Goal: Task Accomplishment & Management: Manage account settings

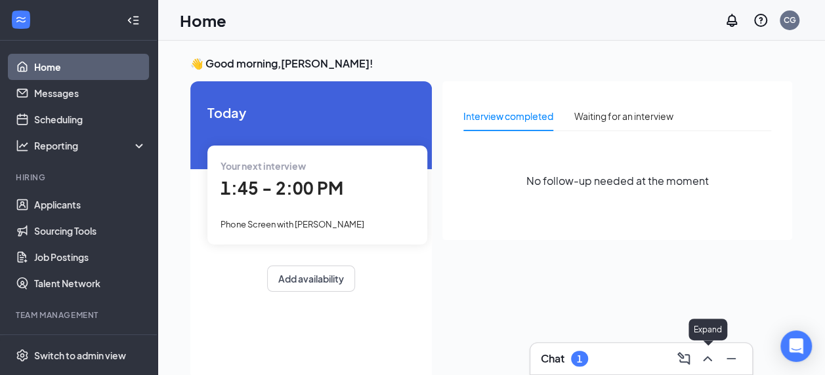
click at [705, 361] on icon "ChevronUp" at bounding box center [708, 359] width 16 height 16
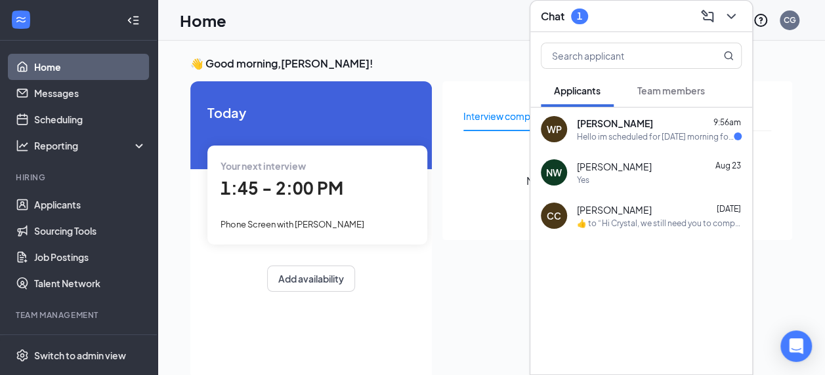
click at [651, 134] on div "Hello im scheduled for [DATE] morning for the [MEDICAL_DATA]" at bounding box center [655, 136] width 157 height 11
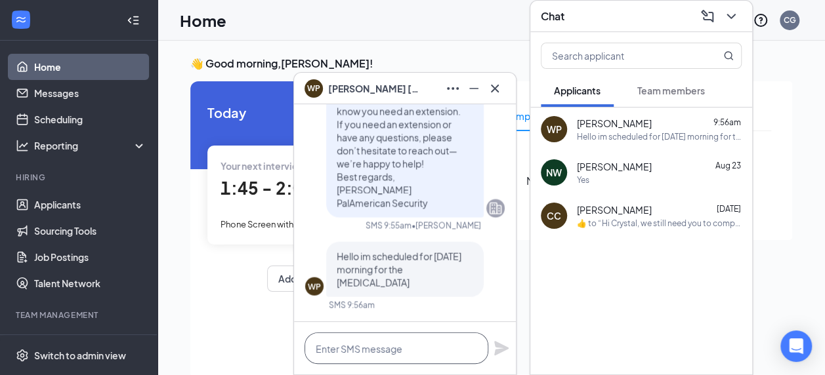
click at [428, 348] on textarea at bounding box center [397, 349] width 184 height 32
type textarea "Sounds good. Thank you,"
click at [504, 348] on icon "Plane" at bounding box center [501, 348] width 14 height 14
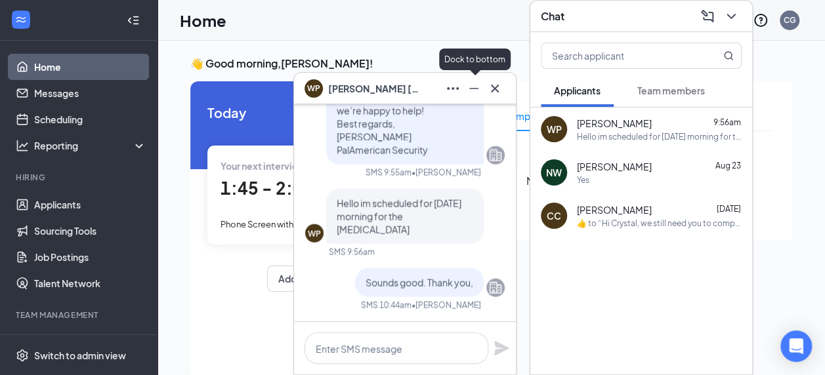
click at [473, 89] on icon "Minimize" at bounding box center [474, 89] width 16 height 16
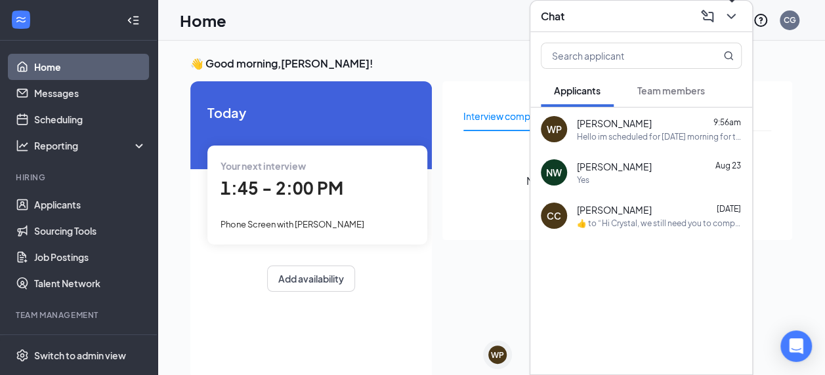
click at [735, 13] on icon "ChevronDown" at bounding box center [731, 17] width 16 height 16
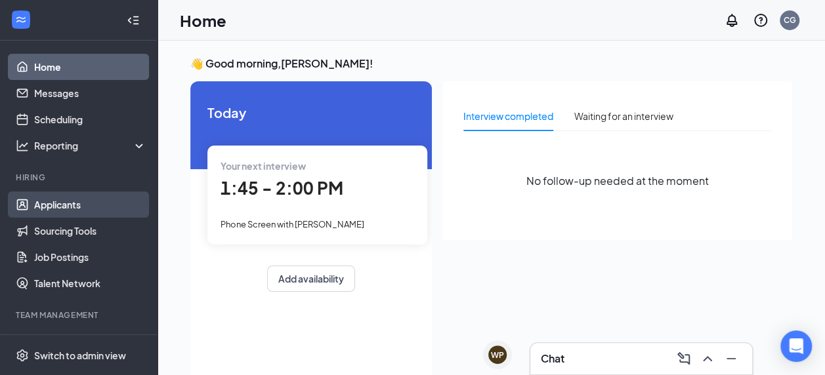
click at [74, 202] on link "Applicants" at bounding box center [90, 205] width 112 height 26
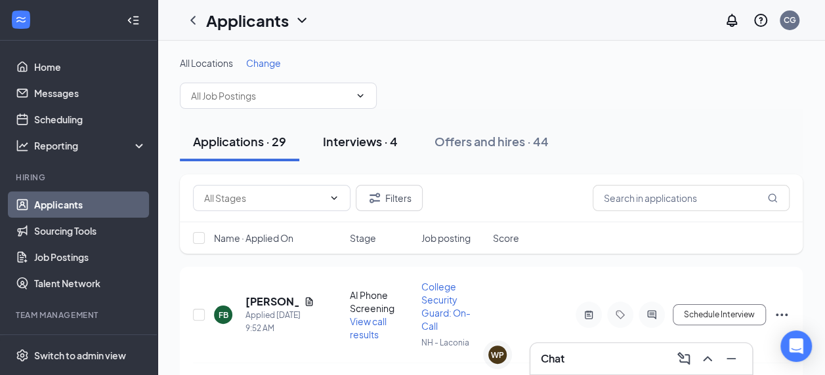
click at [372, 144] on div "Interviews · 4" at bounding box center [360, 141] width 75 height 16
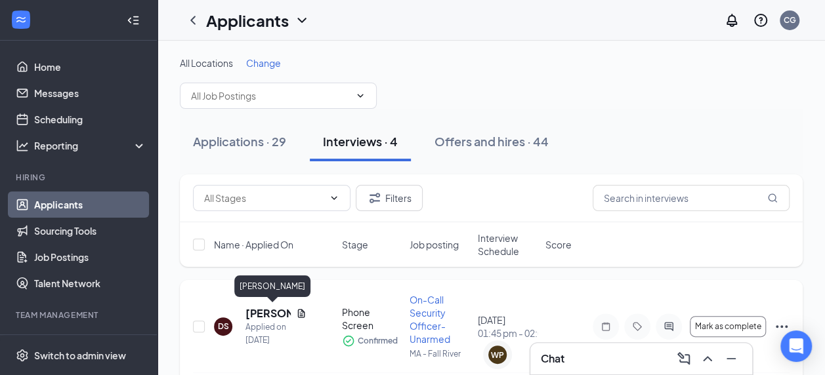
click at [259, 310] on h5 "[PERSON_NAME]" at bounding box center [268, 314] width 45 height 14
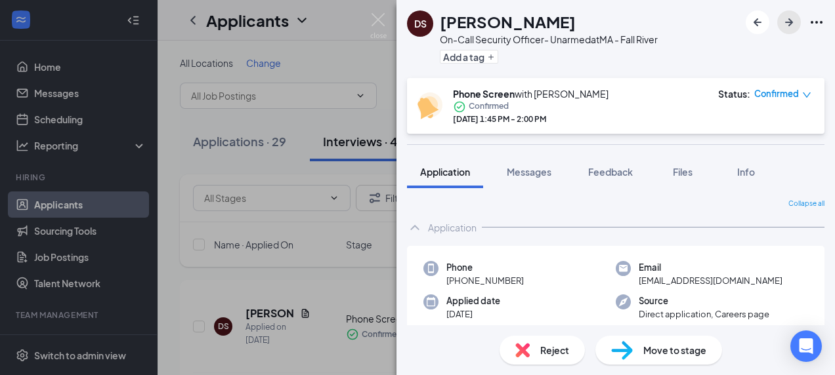
click at [788, 31] on button "button" at bounding box center [789, 23] width 24 height 24
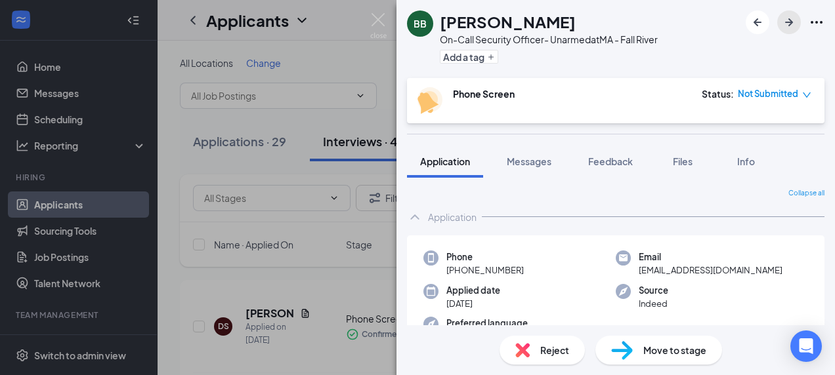
click at [788, 31] on button "button" at bounding box center [789, 23] width 24 height 24
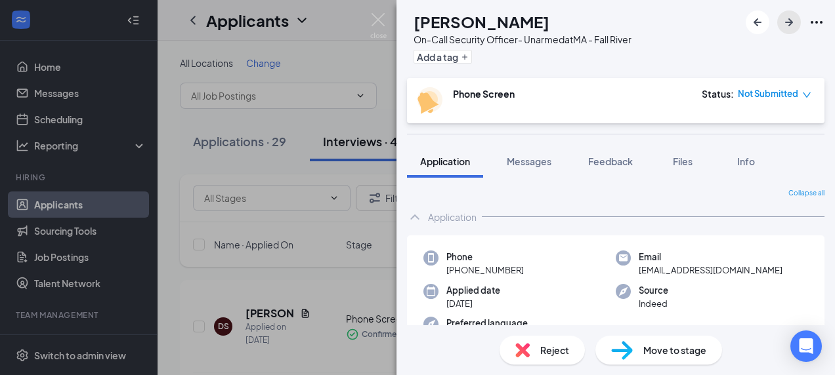
click at [788, 31] on button "button" at bounding box center [789, 23] width 24 height 24
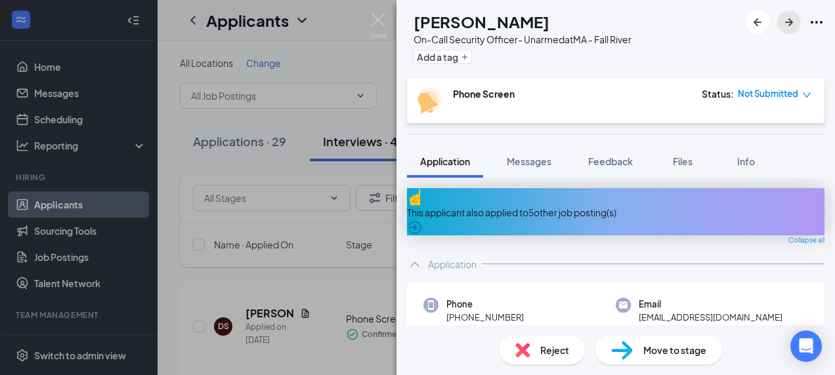
click at [782, 26] on icon "ArrowRight" at bounding box center [789, 22] width 16 height 16
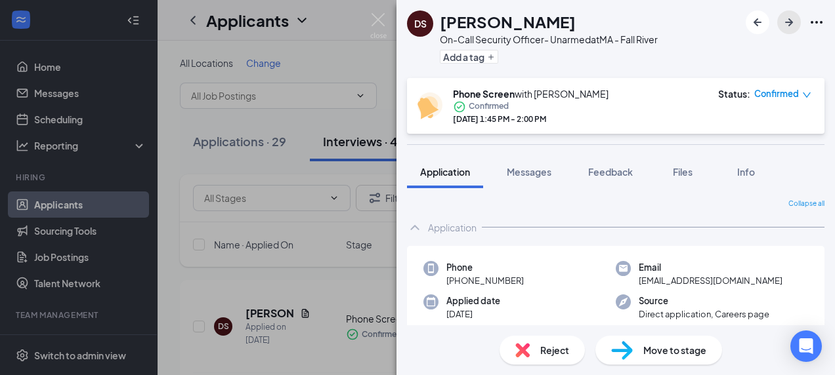
click at [782, 26] on icon "ArrowRight" at bounding box center [789, 22] width 16 height 16
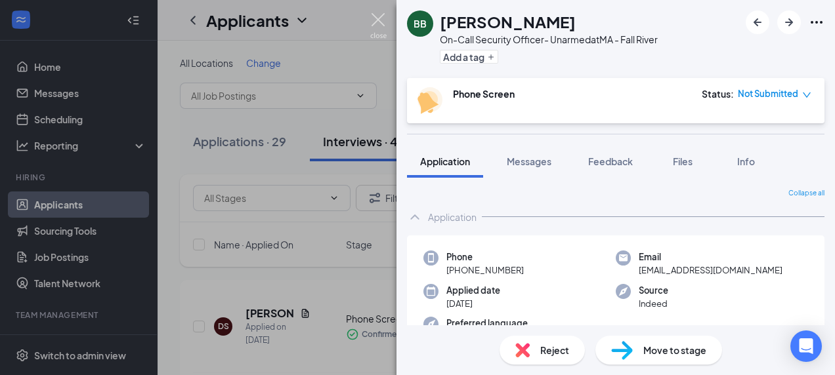
click at [379, 16] on img at bounding box center [378, 26] width 16 height 26
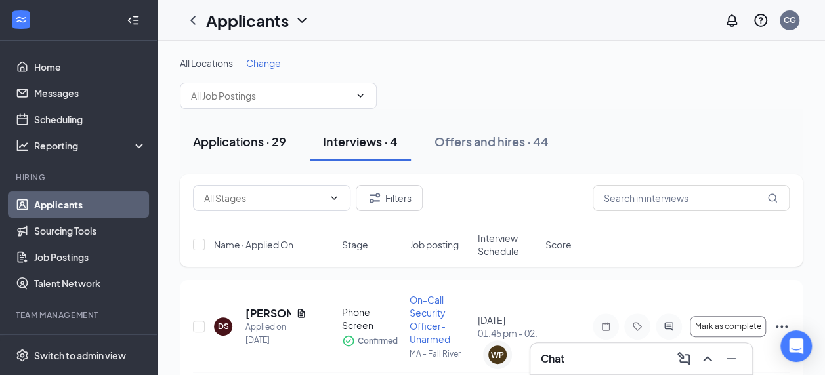
click at [246, 141] on div "Applications · 29" at bounding box center [239, 141] width 93 height 16
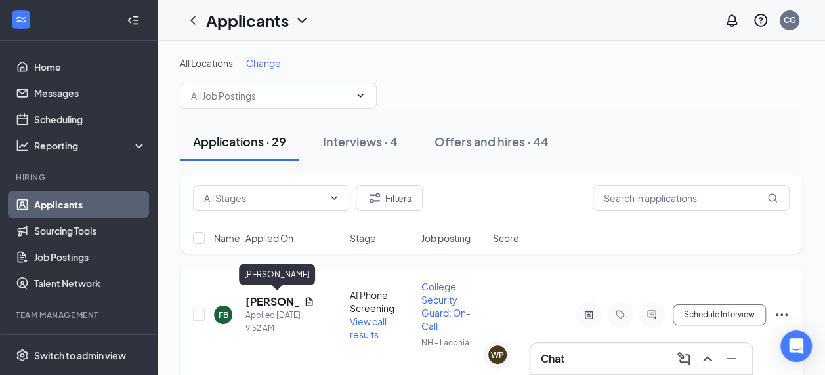
click at [260, 297] on h5 "[PERSON_NAME]" at bounding box center [272, 302] width 53 height 14
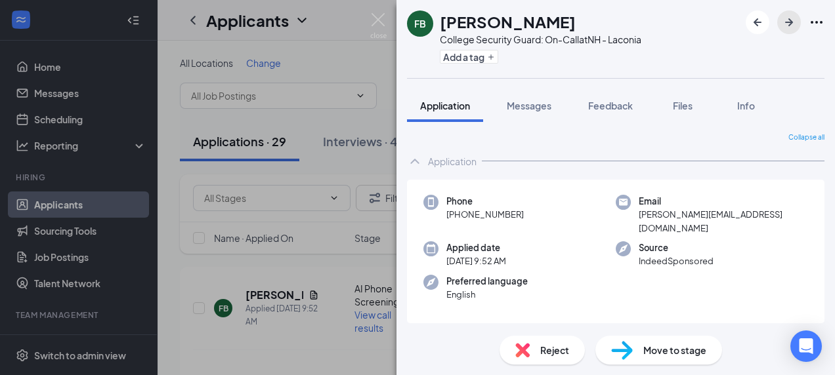
click at [784, 33] on button "button" at bounding box center [789, 23] width 24 height 24
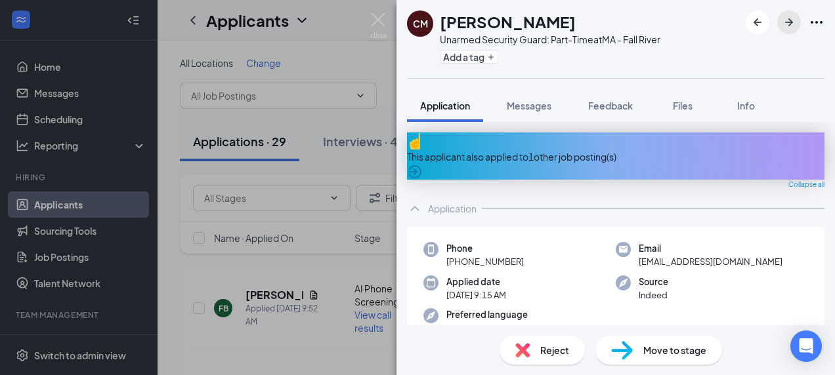
click at [784, 33] on button "button" at bounding box center [789, 23] width 24 height 24
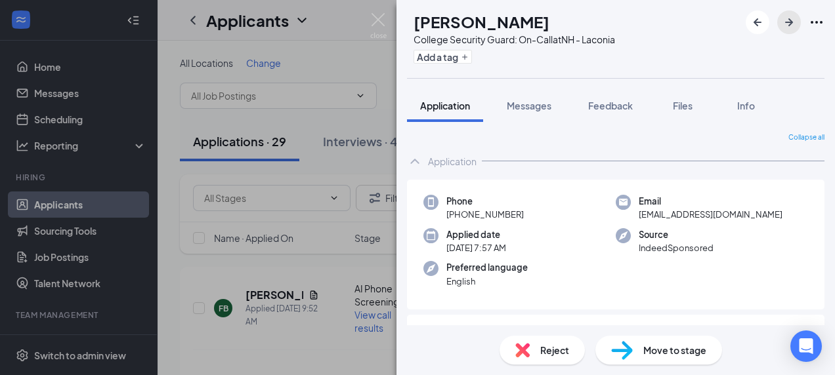
click at [784, 33] on button "button" at bounding box center [789, 23] width 24 height 24
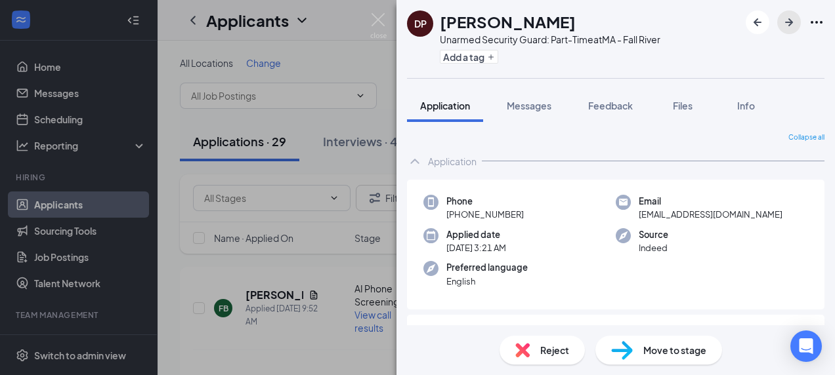
click at [784, 33] on button "button" at bounding box center [789, 23] width 24 height 24
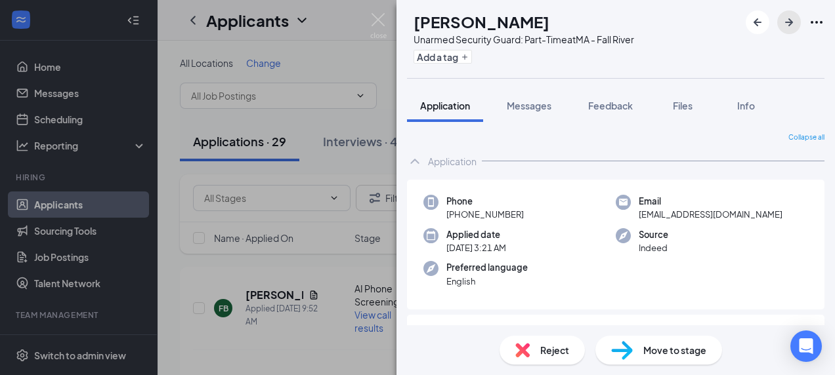
click at [784, 33] on div "DP [PERSON_NAME] Unarmed Security Guard: Part-Time at MA - Fall River Add a tag…" at bounding box center [615, 187] width 438 height 375
click at [784, 33] on button "button" at bounding box center [789, 23] width 24 height 24
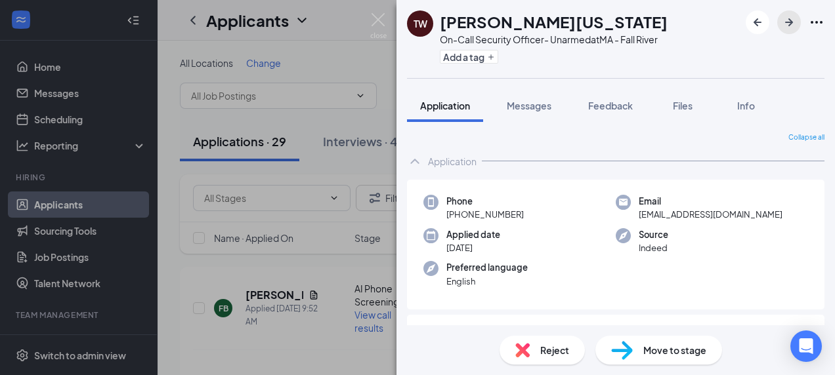
click at [784, 33] on button "button" at bounding box center [789, 23] width 24 height 24
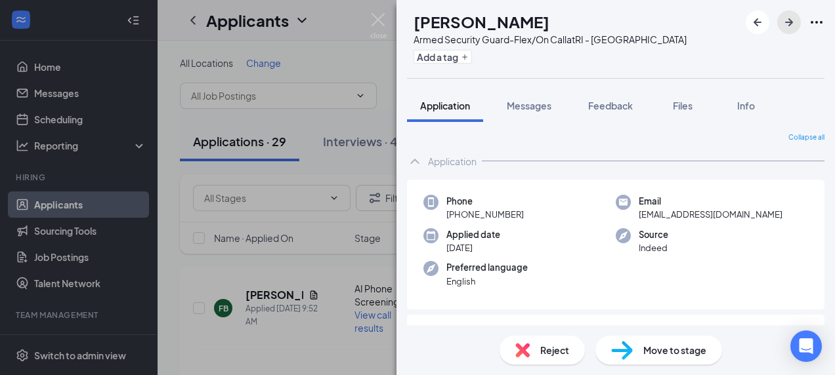
click at [784, 33] on button "button" at bounding box center [789, 23] width 24 height 24
click at [373, 25] on img at bounding box center [378, 26] width 16 height 26
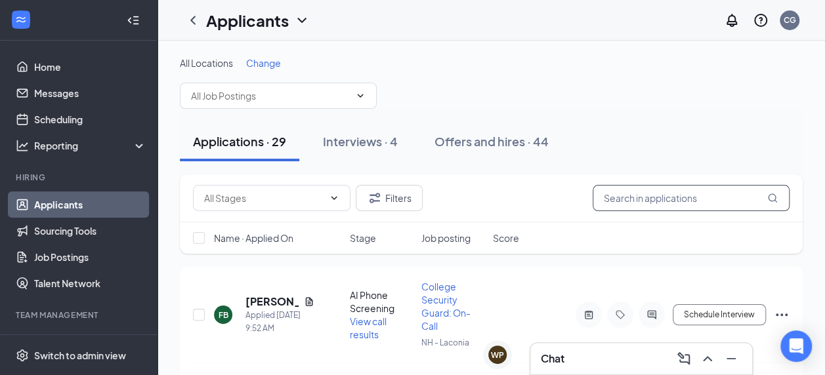
click at [621, 198] on input "text" at bounding box center [691, 198] width 197 height 26
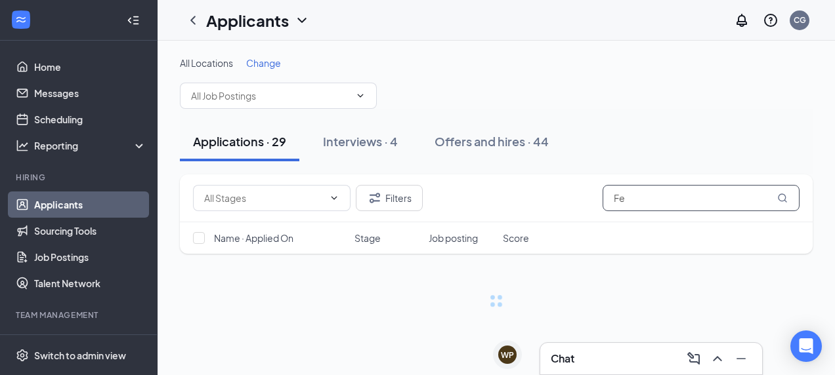
type input "F"
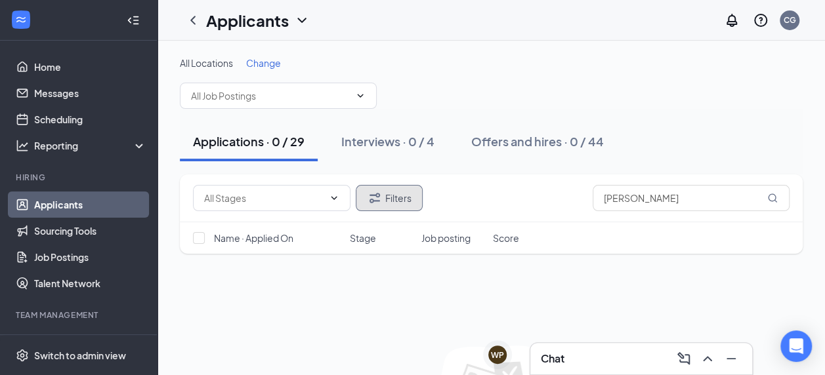
click at [383, 206] on button "Filters" at bounding box center [389, 198] width 67 height 26
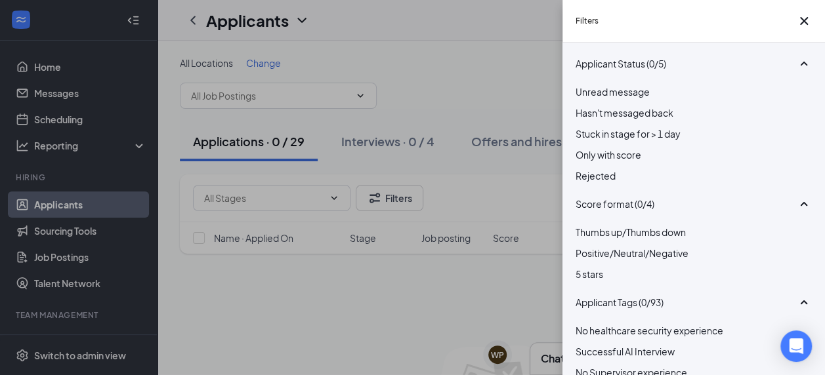
click at [573, 200] on div "Applicant Status (0/5) Unread message Hasn't messaged back Stuck in stage for >…" at bounding box center [694, 209] width 263 height 333
click at [581, 169] on div at bounding box center [694, 169] width 236 height 0
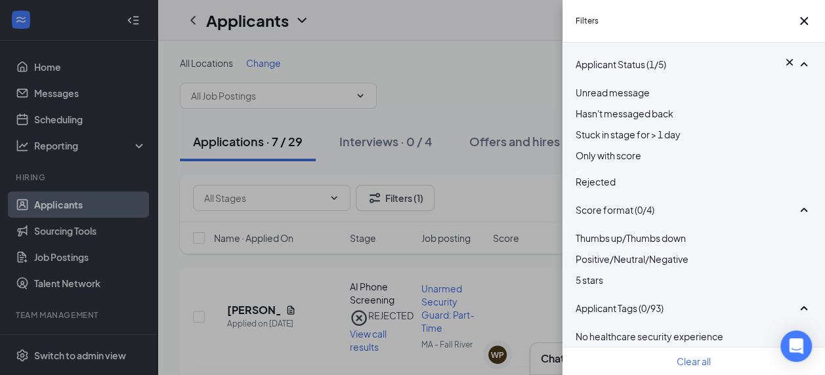
click at [504, 274] on div "Filters Applicant Status (1/5) Unread message Hasn't messaged back Stuck in sta…" at bounding box center [412, 187] width 825 height 375
click at [800, 25] on icon "Cross" at bounding box center [804, 21] width 8 height 8
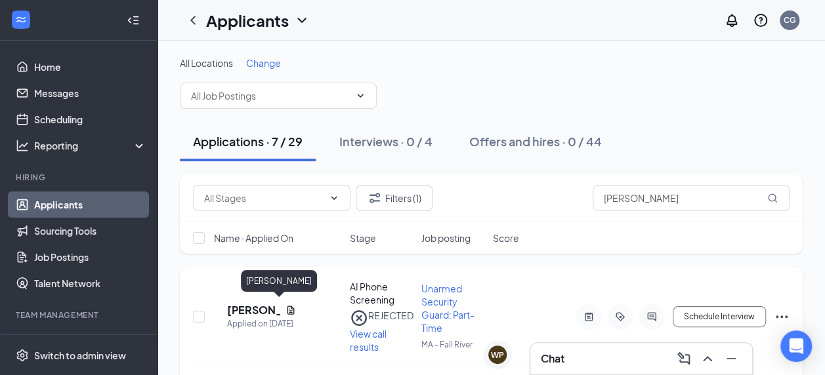
click at [258, 311] on h5 "[PERSON_NAME]" at bounding box center [253, 310] width 53 height 14
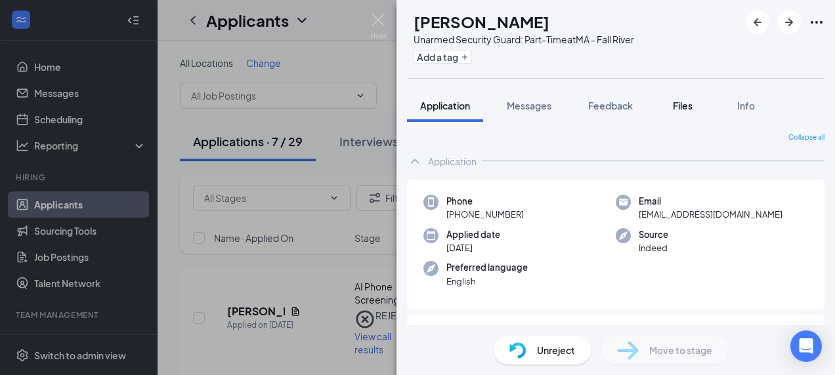
click at [677, 102] on span "Files" at bounding box center [683, 106] width 20 height 12
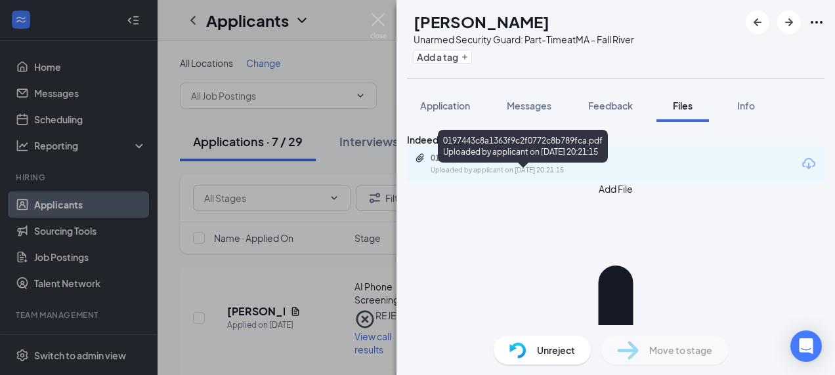
click at [519, 176] on div "Uploaded by applicant on [DATE] 20:21:15" at bounding box center [529, 170] width 197 height 11
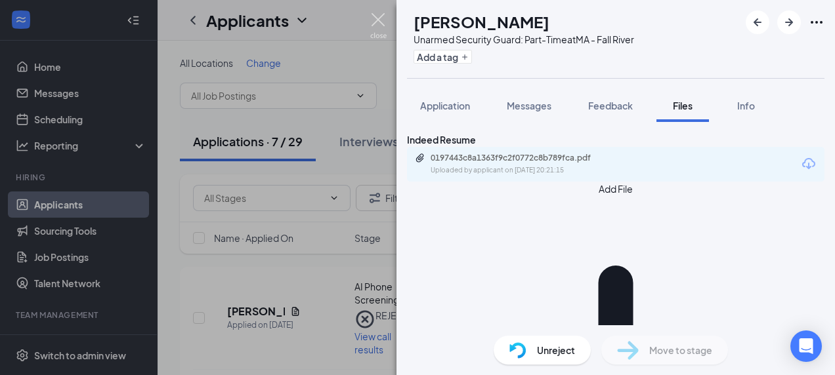
click at [379, 25] on img at bounding box center [378, 26] width 16 height 26
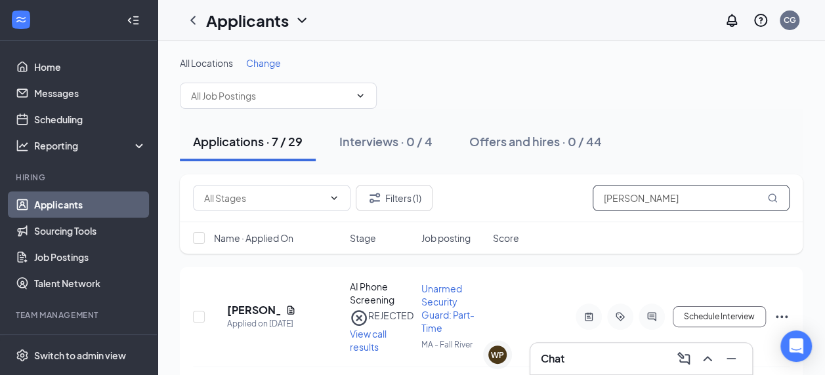
click at [624, 207] on input "[PERSON_NAME]" at bounding box center [691, 198] width 197 height 26
type input "j"
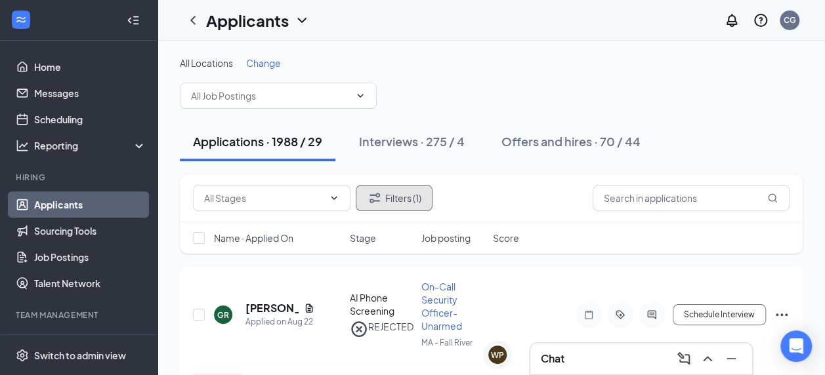
click at [403, 197] on button "Filters (1)" at bounding box center [394, 198] width 77 height 26
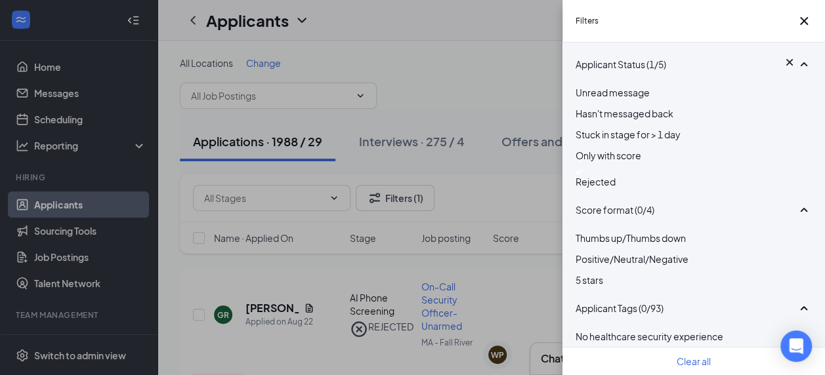
click at [582, 175] on img at bounding box center [579, 171] width 7 height 5
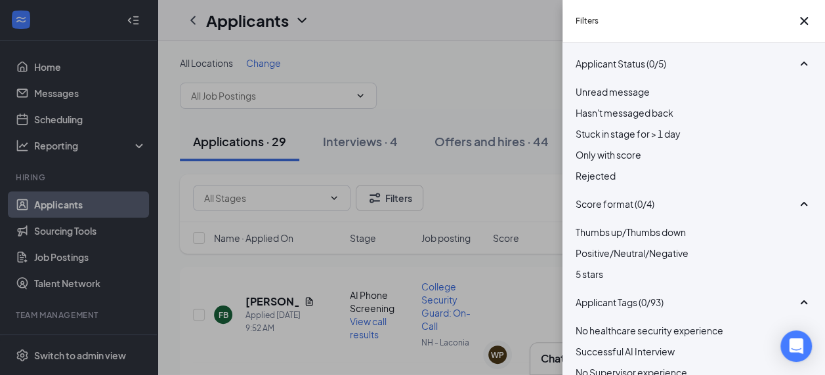
click at [261, 98] on div "Filters Applicant Status (0/5) Unread message Hasn't messaged back Stuck in sta…" at bounding box center [412, 187] width 825 height 375
click at [801, 25] on icon "Cross" at bounding box center [804, 21] width 16 height 16
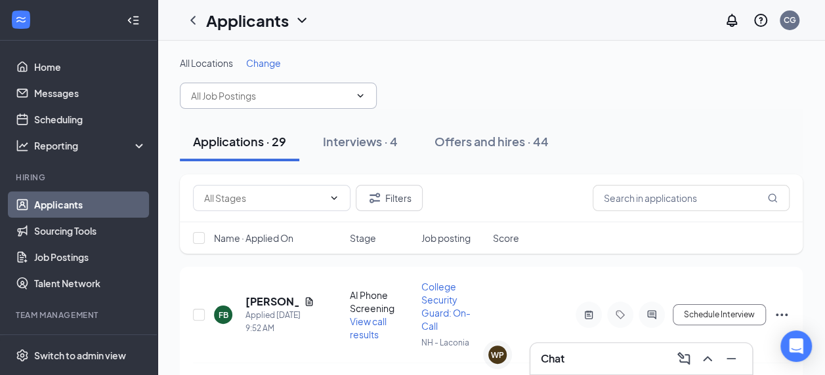
click at [318, 102] on span at bounding box center [278, 96] width 197 height 26
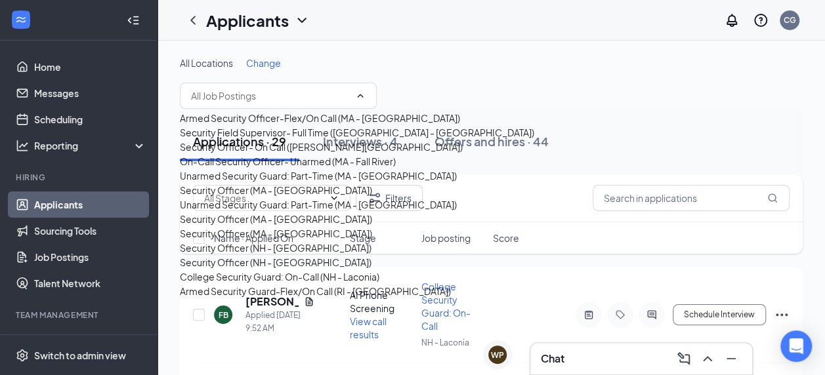
click at [293, 169] on div "On-Call Security Officer- Unarmed (MA - Fall River)" at bounding box center [288, 161] width 216 height 14
type input "On-Call Security Officer- Unarmed (MA - Fall River)"
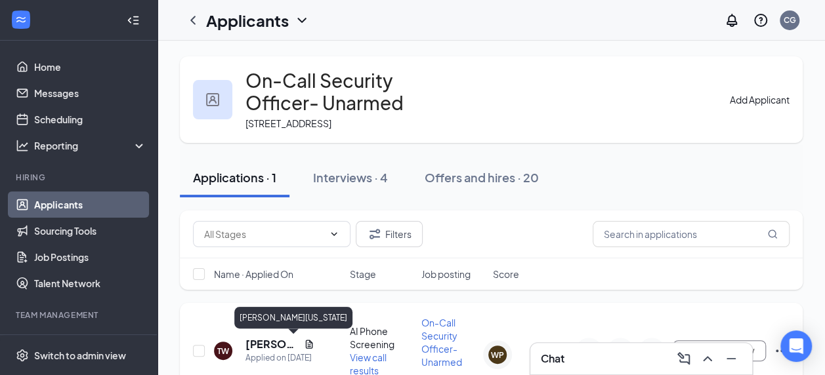
click at [257, 349] on h5 "[PERSON_NAME][US_STATE]" at bounding box center [272, 344] width 53 height 14
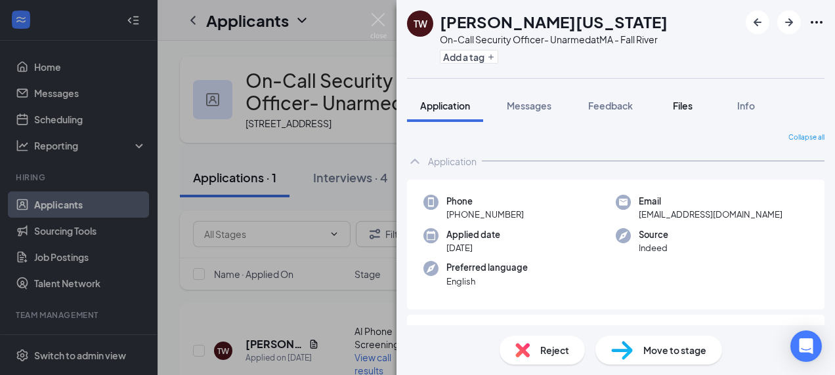
click at [677, 111] on div "Files" at bounding box center [683, 105] width 26 height 13
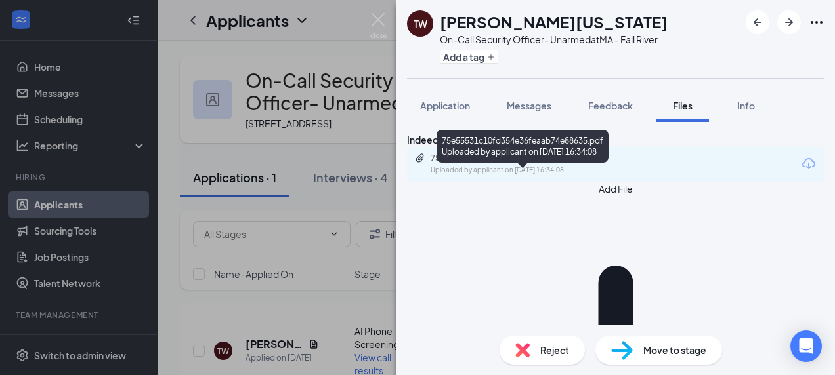
click at [560, 176] on div "Uploaded by applicant on [DATE] 16:34:08" at bounding box center [529, 170] width 197 height 11
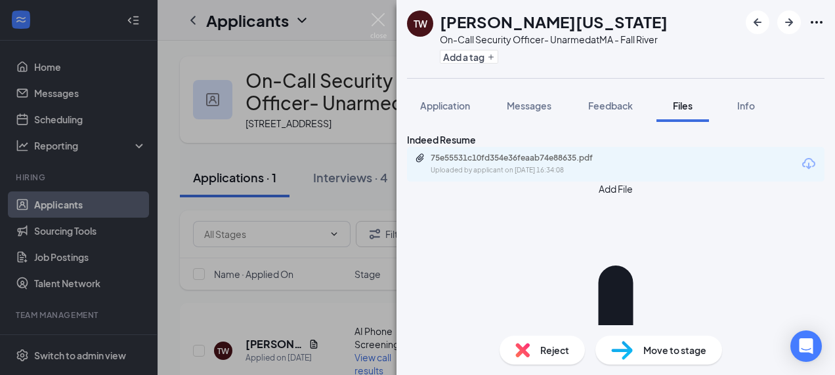
click at [627, 352] on img at bounding box center [622, 350] width 22 height 19
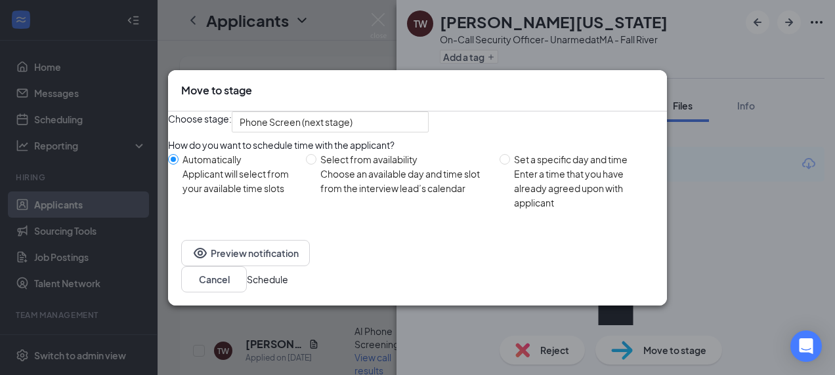
click at [288, 287] on button "Schedule" at bounding box center [267, 279] width 41 height 14
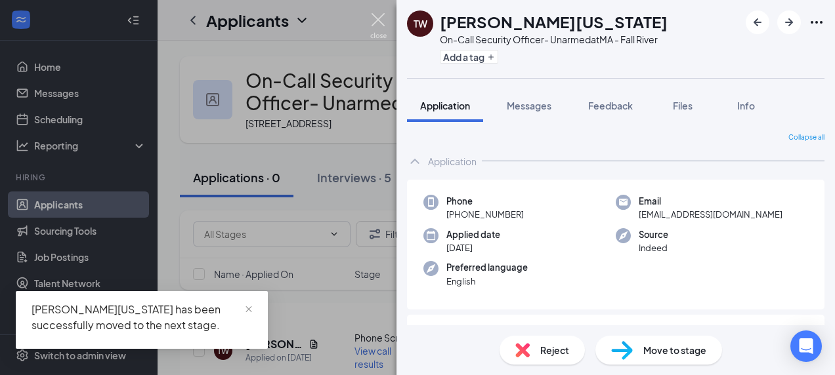
click at [377, 25] on img at bounding box center [378, 26] width 16 height 26
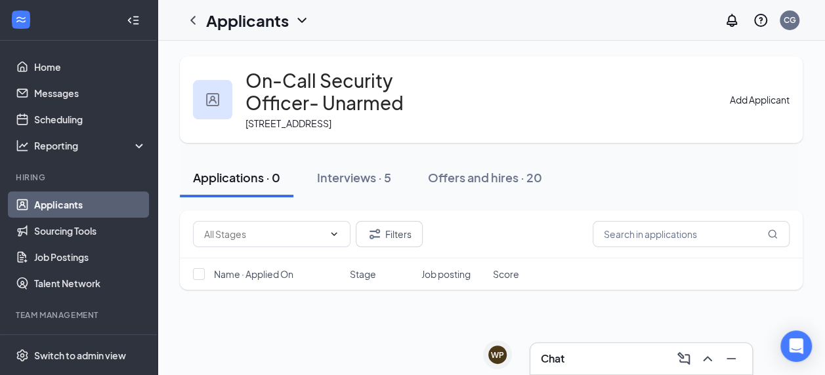
click at [92, 205] on link "Applicants" at bounding box center [90, 205] width 112 height 26
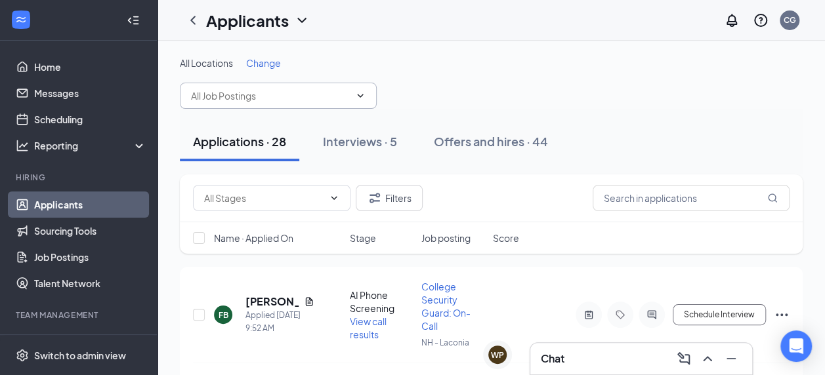
click at [363, 95] on icon "ChevronDown" at bounding box center [360, 96] width 11 height 11
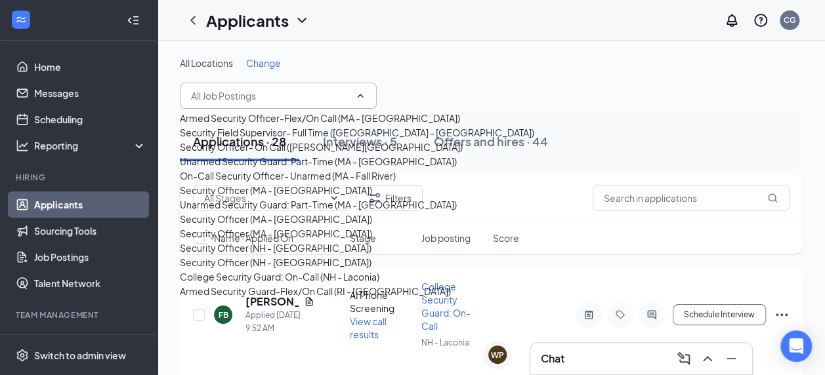
scroll to position [106, 0]
click at [271, 168] on div "Unarmed Security Guard: Part-Time (MA - [GEOGRAPHIC_DATA])" at bounding box center [318, 161] width 277 height 14
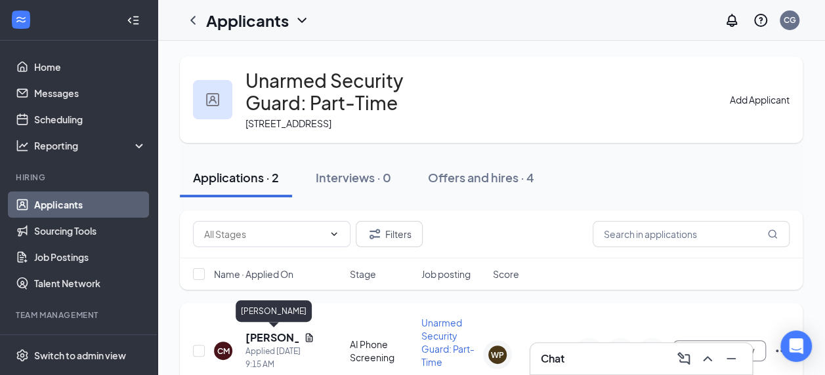
click at [270, 335] on h5 "[PERSON_NAME]" at bounding box center [272, 338] width 53 height 14
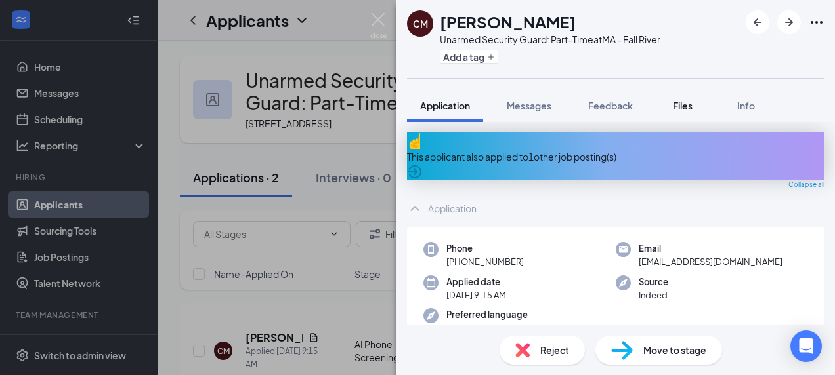
click at [683, 105] on span "Files" at bounding box center [683, 106] width 20 height 12
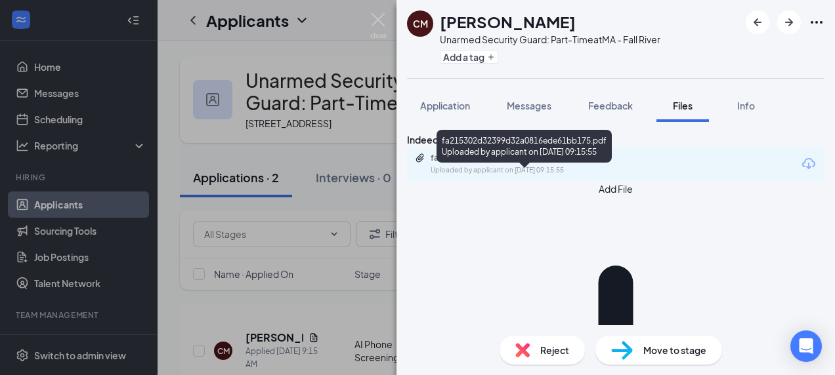
click at [502, 176] on div "Uploaded by applicant on [DATE] 09:15:55" at bounding box center [529, 170] width 197 height 11
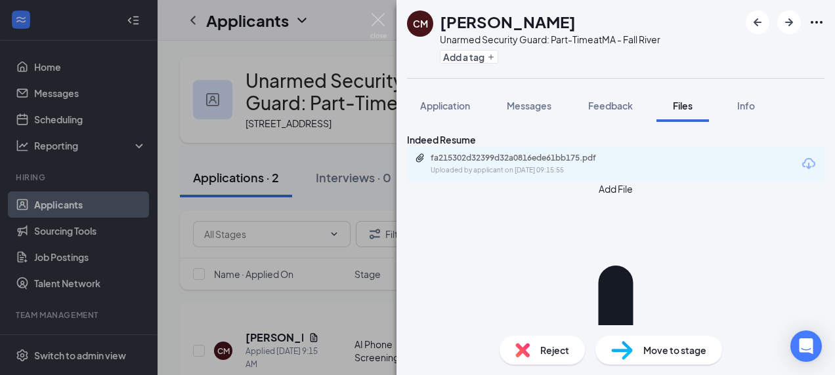
click at [553, 344] on span "Reject" at bounding box center [554, 350] width 29 height 14
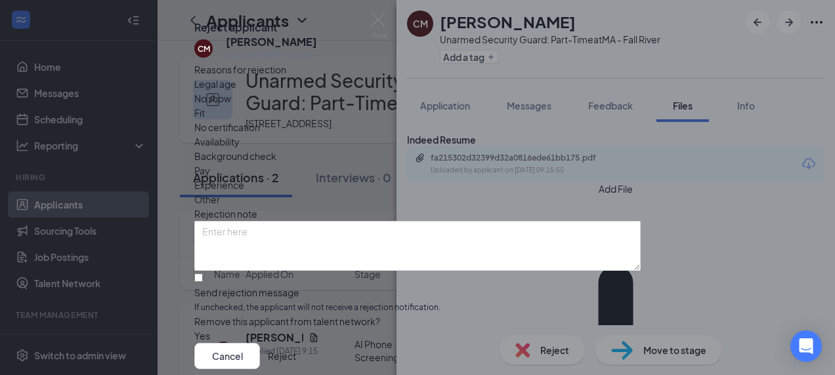
click at [236, 91] on span "Legal age" at bounding box center [215, 84] width 42 height 14
click at [231, 106] on span "No show" at bounding box center [212, 98] width 37 height 14
click at [236, 91] on span "Legal age" at bounding box center [215, 84] width 42 height 14
click at [205, 120] on span "Fit" at bounding box center [199, 113] width 11 height 14
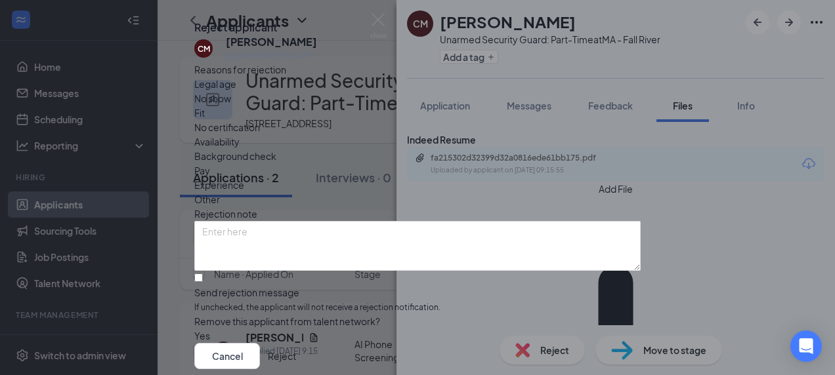
click at [296, 343] on button "Reject" at bounding box center [282, 356] width 28 height 26
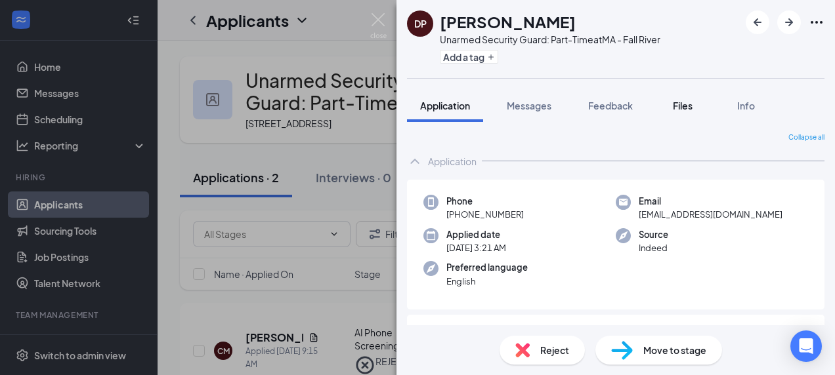
click at [681, 108] on span "Files" at bounding box center [683, 106] width 20 height 12
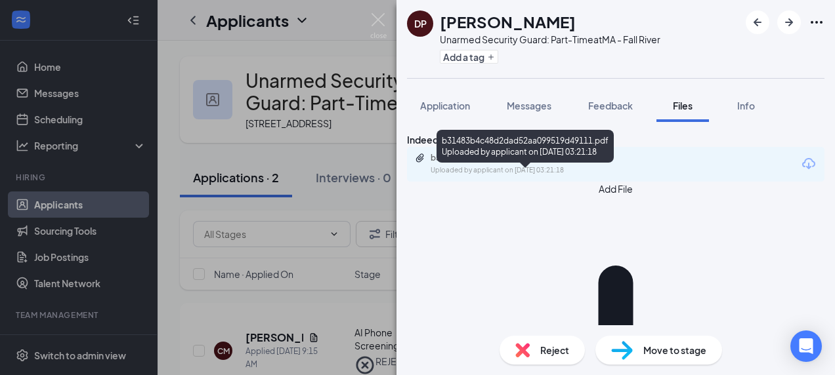
click at [490, 163] on div "b31483b4c48d2dad52aa099519d49111.pdf" at bounding box center [523, 158] width 184 height 11
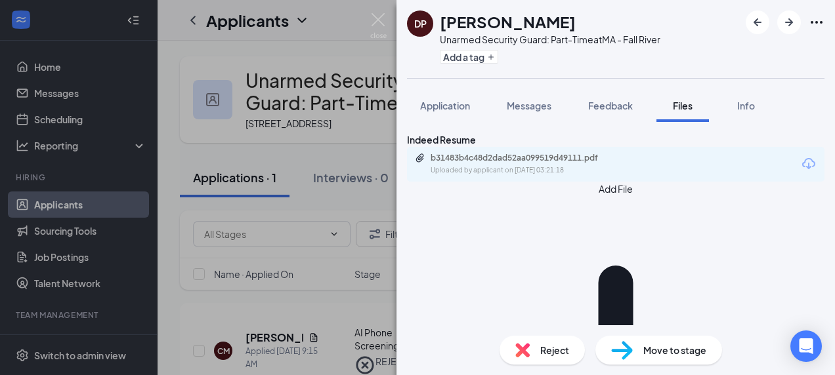
click at [535, 348] on div "Reject" at bounding box center [542, 350] width 85 height 29
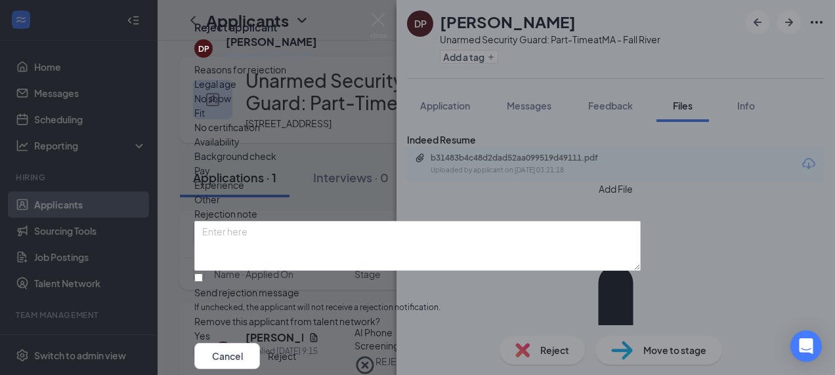
click at [244, 189] on span "Experience" at bounding box center [219, 185] width 50 height 14
click at [296, 343] on button "Reject" at bounding box center [282, 356] width 28 height 26
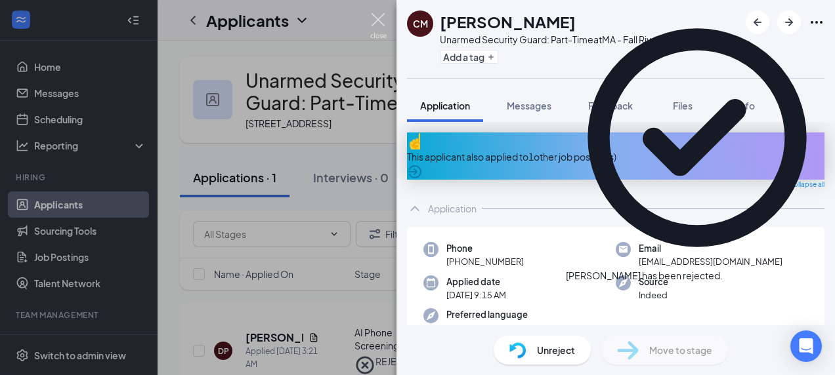
click at [376, 18] on img at bounding box center [378, 26] width 16 height 26
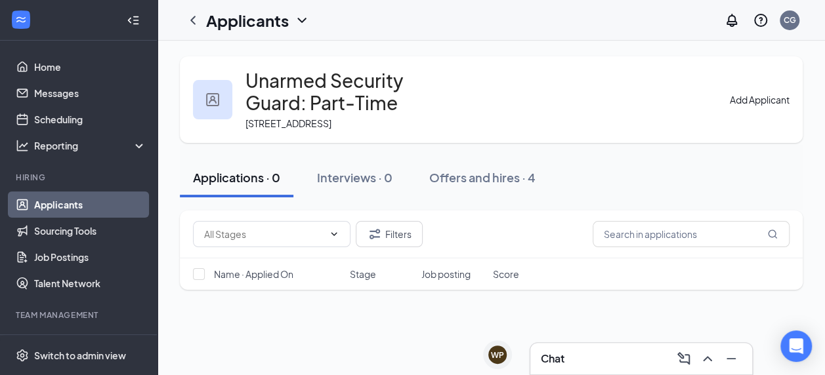
click at [91, 203] on link "Applicants" at bounding box center [90, 205] width 112 height 26
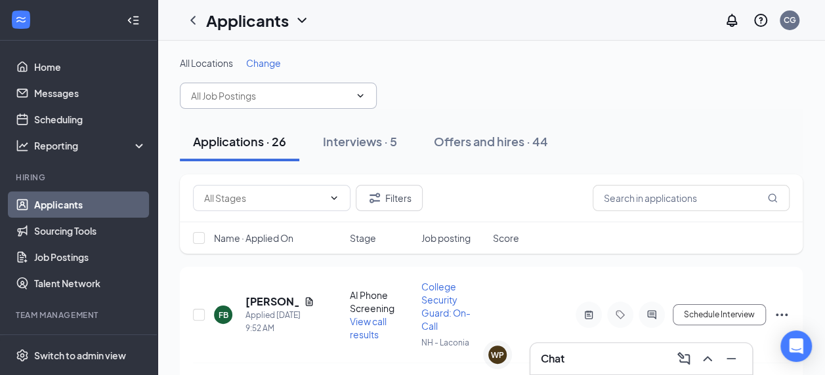
click at [356, 94] on icon "ChevronDown" at bounding box center [360, 96] width 11 height 11
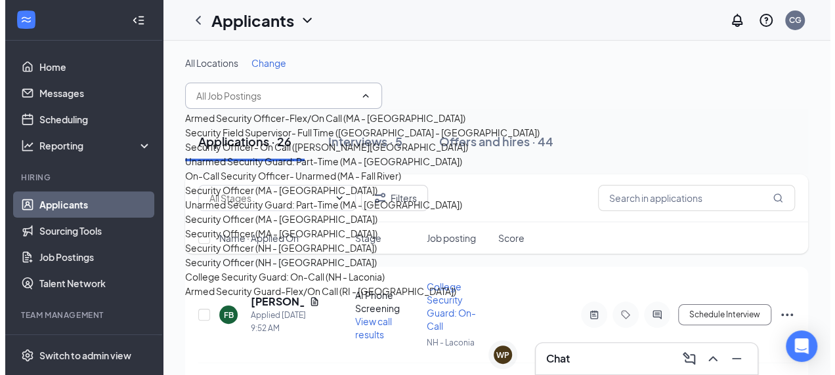
scroll to position [280, 0]
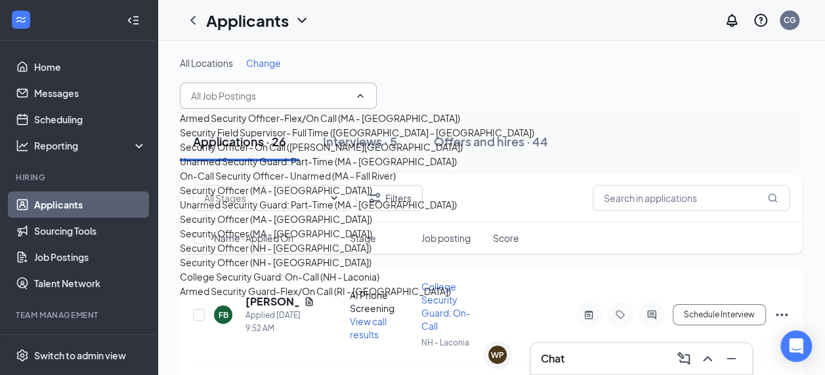
click at [312, 272] on div "College Security Guard: On-Call (NH - Laconia)" at bounding box center [280, 277] width 200 height 14
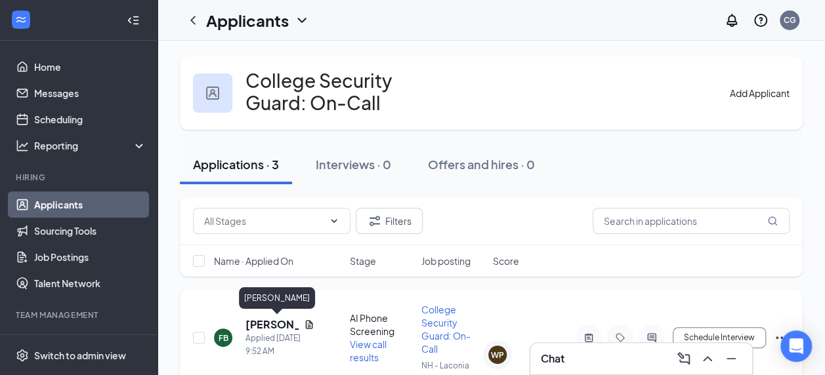
click at [259, 322] on h5 "[PERSON_NAME]" at bounding box center [272, 325] width 53 height 14
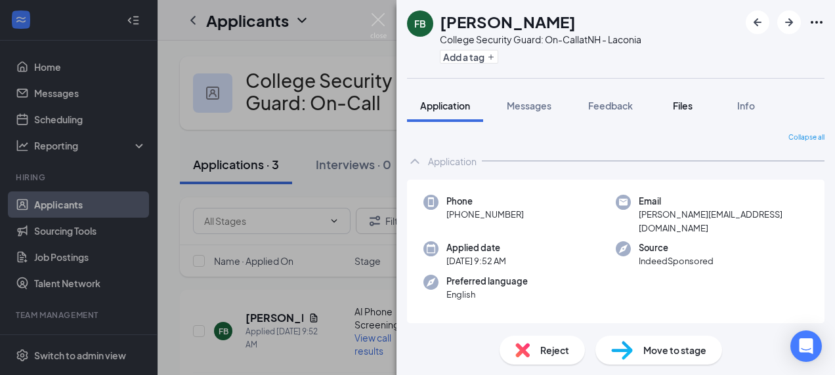
click at [687, 108] on span "Files" at bounding box center [683, 106] width 20 height 12
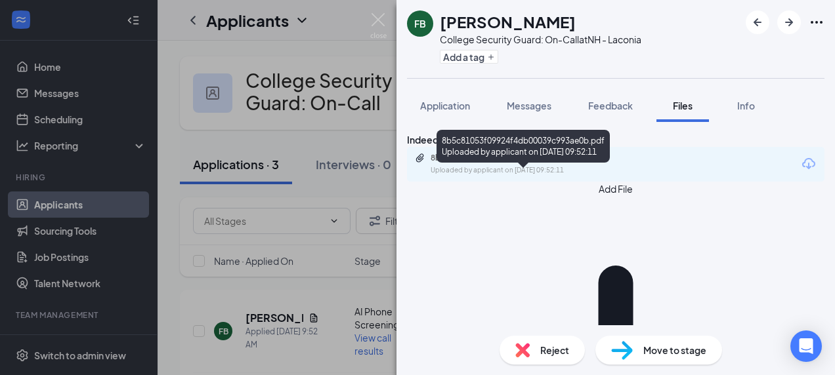
click at [545, 176] on div "Uploaded by applicant on [DATE] 09:52:11" at bounding box center [529, 170] width 197 height 11
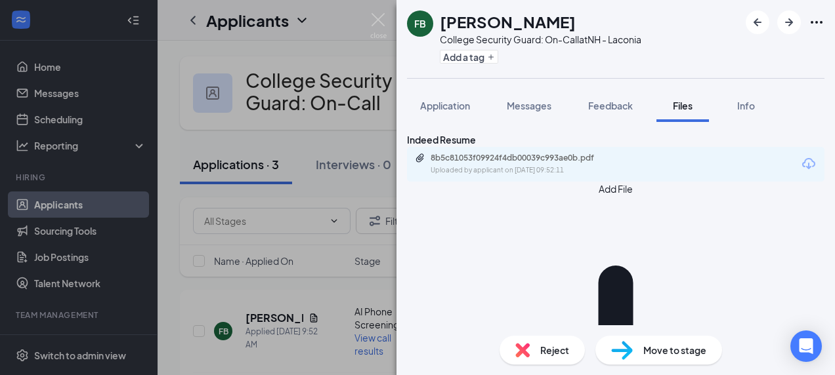
click at [536, 339] on div "Reject" at bounding box center [542, 350] width 85 height 29
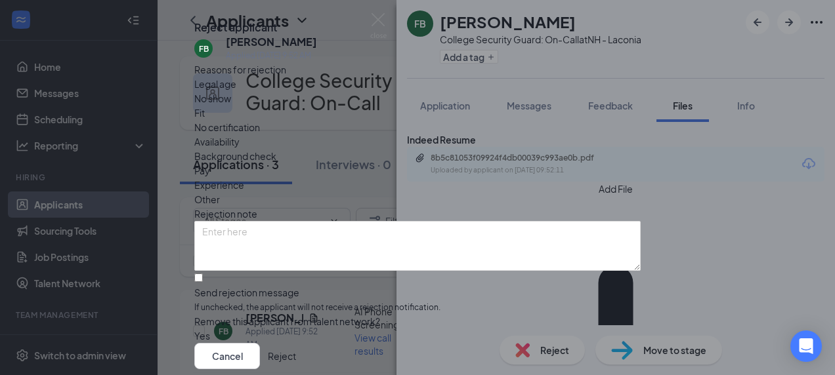
click at [358, 190] on div "Experience" at bounding box center [417, 185] width 446 height 14
click at [296, 343] on button "Reject" at bounding box center [282, 356] width 28 height 26
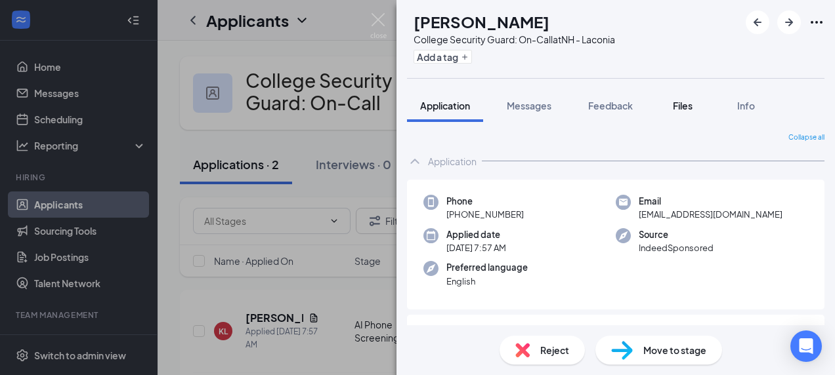
click at [682, 104] on span "Files" at bounding box center [683, 106] width 20 height 12
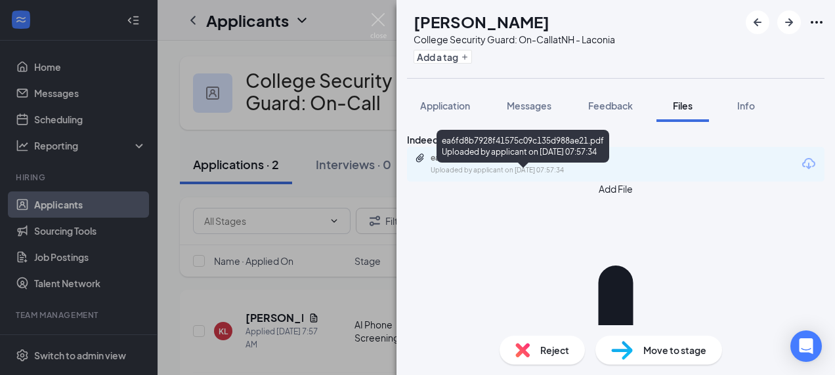
click at [505, 163] on div "ea6fd8b7928f41575c09c135d988ae21.pdf" at bounding box center [523, 158] width 184 height 11
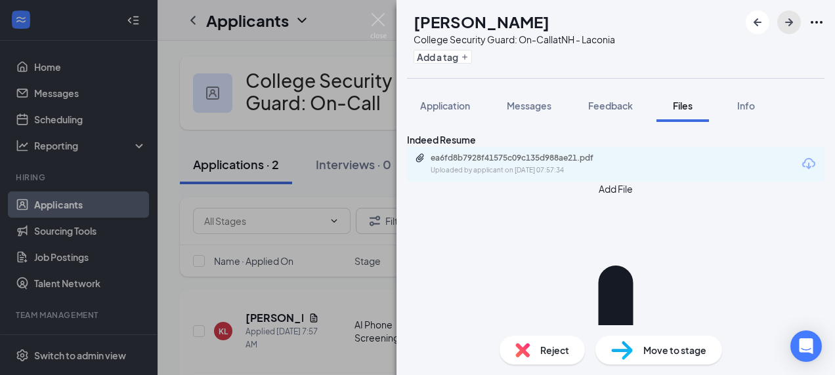
click at [790, 29] on icon "ArrowRight" at bounding box center [789, 22] width 16 height 16
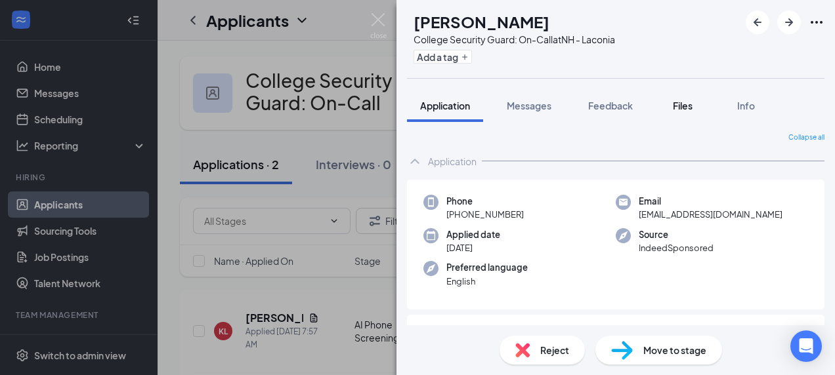
click at [682, 110] on span "Files" at bounding box center [683, 106] width 20 height 12
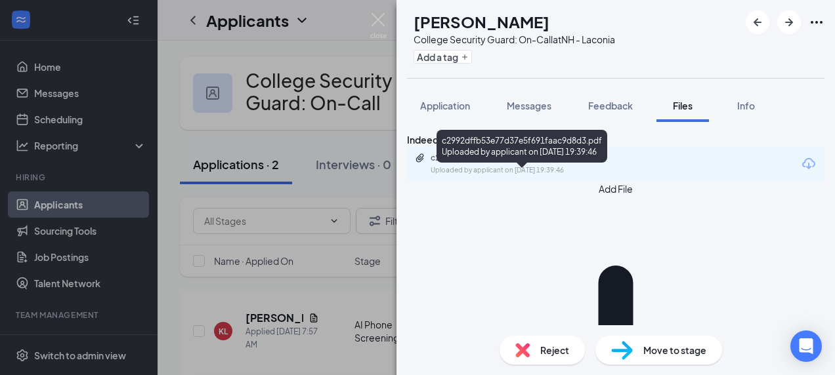
click at [540, 176] on div "Uploaded by applicant on [DATE] 19:39:46" at bounding box center [529, 170] width 197 height 11
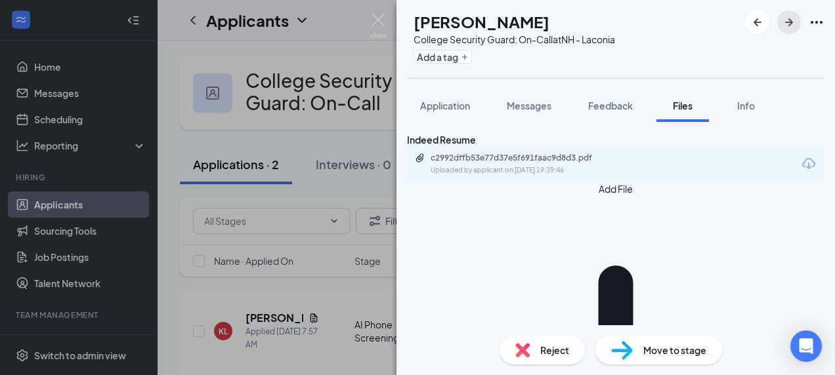
click at [791, 25] on icon "ArrowRight" at bounding box center [789, 22] width 16 height 16
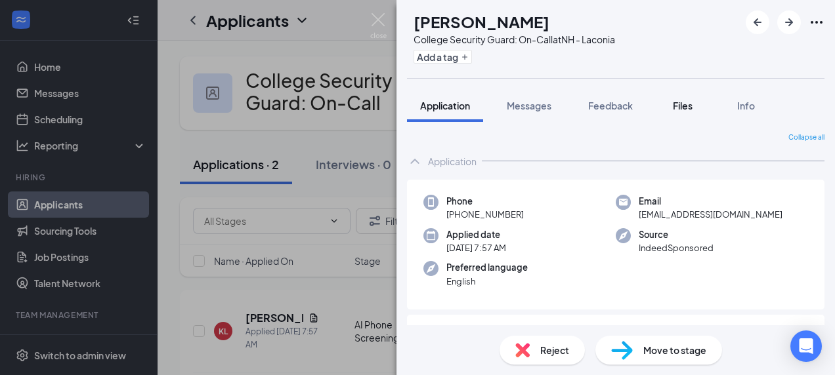
click at [683, 106] on span "Files" at bounding box center [683, 106] width 20 height 12
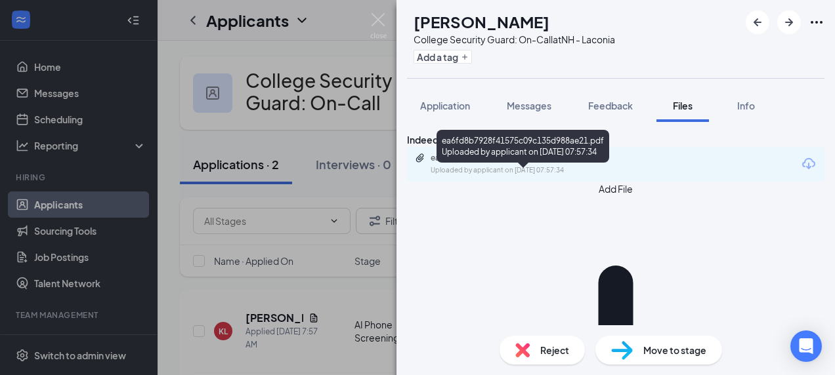
click at [569, 176] on div "Uploaded by applicant on [DATE] 07:57:34" at bounding box center [529, 170] width 197 height 11
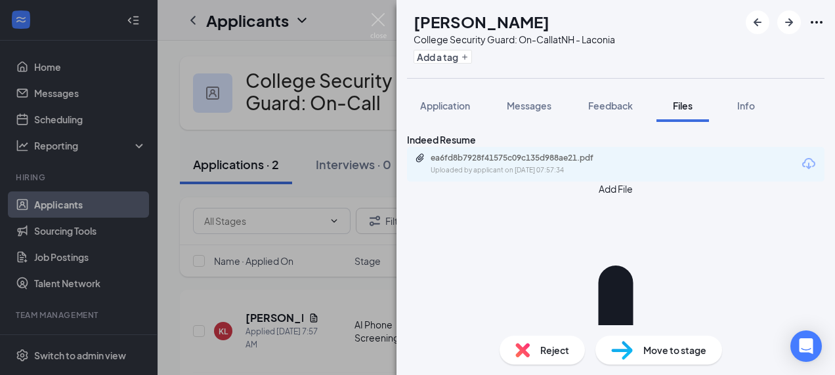
click at [626, 349] on img at bounding box center [622, 350] width 22 height 19
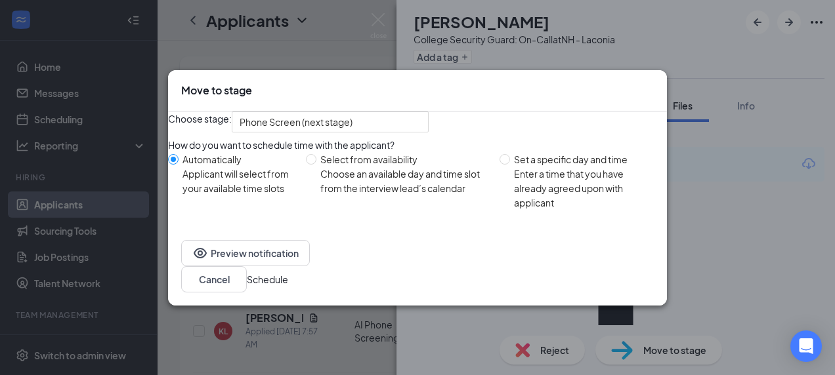
click at [288, 287] on button "Schedule" at bounding box center [267, 279] width 41 height 14
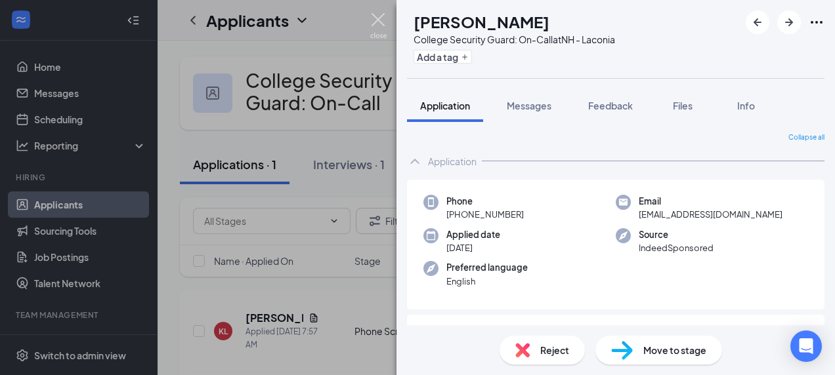
click at [376, 24] on img at bounding box center [378, 26] width 16 height 26
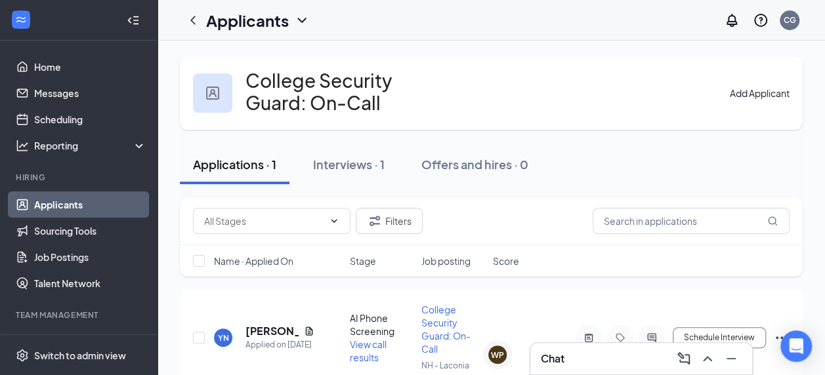
click at [79, 202] on link "Applicants" at bounding box center [90, 205] width 112 height 26
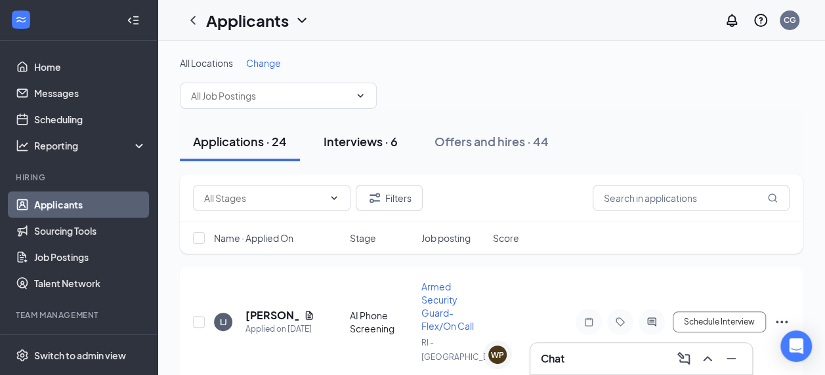
click at [358, 151] on button "Interviews · 6" at bounding box center [360, 141] width 100 height 39
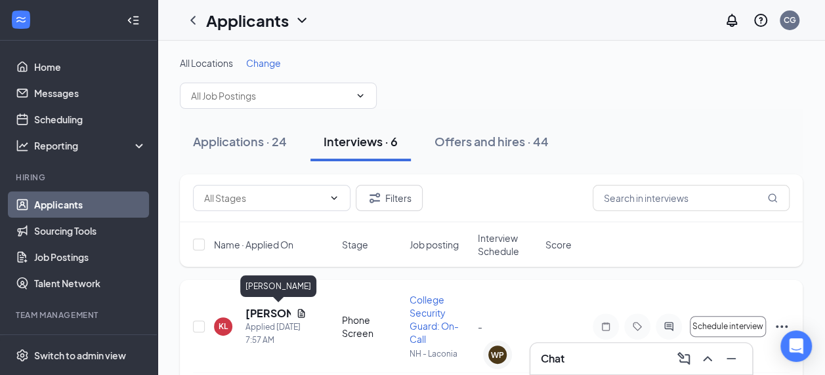
click at [259, 316] on h5 "[PERSON_NAME]" at bounding box center [268, 314] width 45 height 14
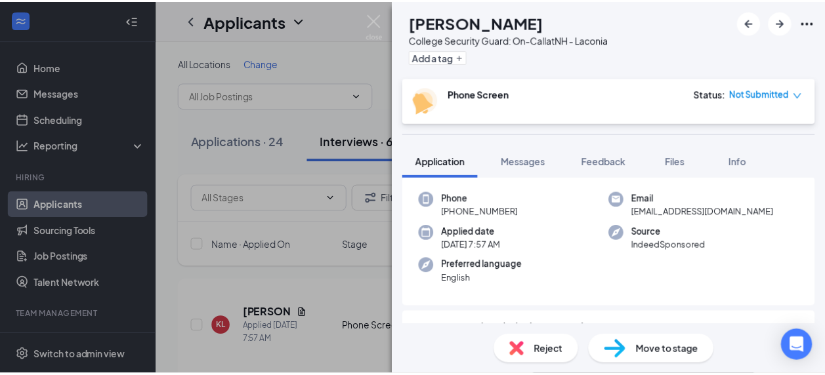
scroll to position [79, 0]
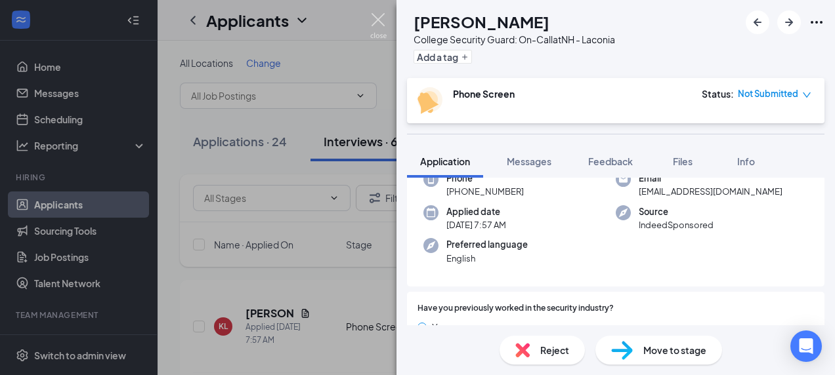
click at [377, 29] on img at bounding box center [378, 26] width 16 height 26
